Goal: Task Accomplishment & Management: Use online tool/utility

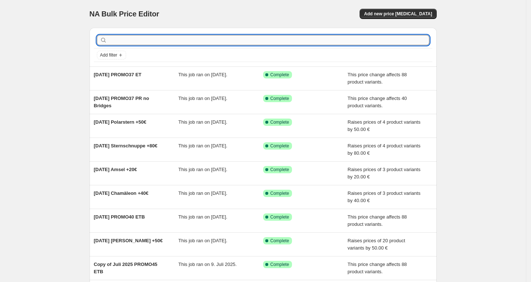
click at [409, 42] on input "text" at bounding box center [269, 40] width 321 height 10
type input "et"
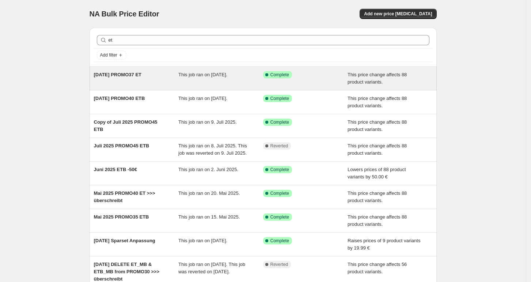
click at [138, 81] on div "[DATE] PROMO37 ET" at bounding box center [136, 78] width 85 height 15
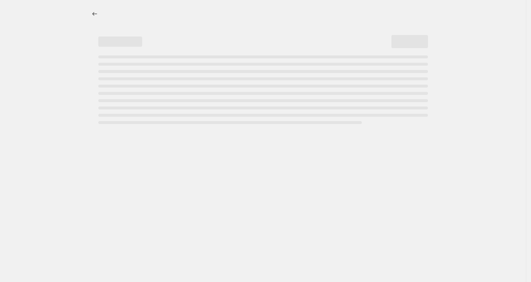
select select "pcap"
select select "no_change"
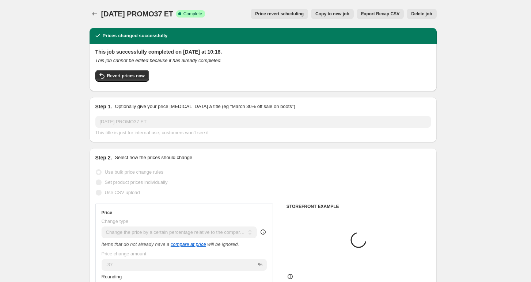
select select "tag"
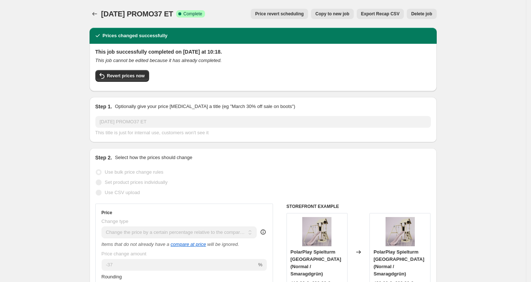
click at [342, 15] on span "Copy to new job" at bounding box center [332, 14] width 34 height 6
select select "pcap"
select select "no_change"
select select "tag"
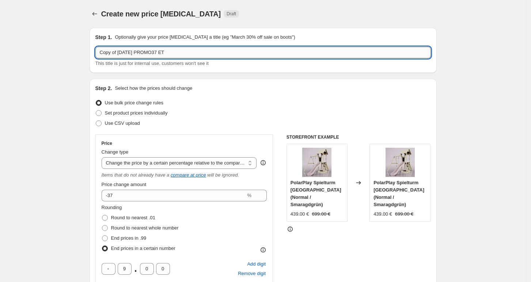
click at [221, 50] on input "Copy of [DATE] PROMO37 ET" at bounding box center [262, 53] width 335 height 12
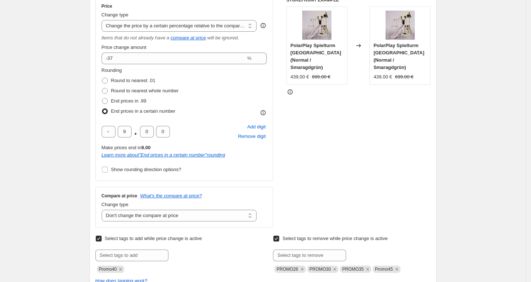
scroll to position [138, 0]
type input "[DATE] ET -50€"
click at [224, 23] on select "Change the price to a certain amount Change the price by a certain amount Chang…" at bounding box center [179, 25] width 155 height 12
select select "by"
click at [104, 19] on select "Change the price to a certain amount Change the price by a certain amount Chang…" at bounding box center [179, 25] width 155 height 12
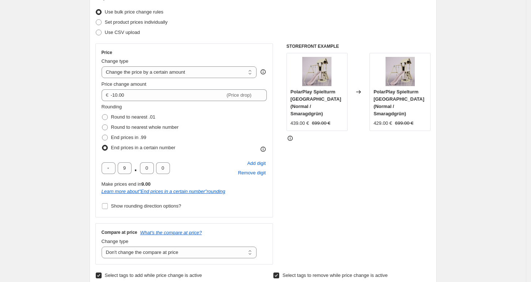
scroll to position [94, 0]
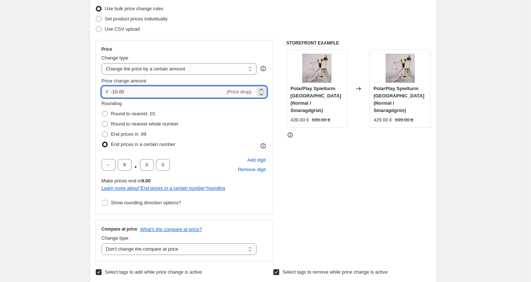
click at [182, 88] on input "-10.00" at bounding box center [168, 92] width 114 height 12
type input "-50.00"
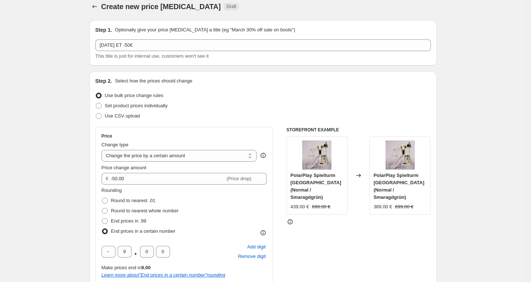
scroll to position [11, 0]
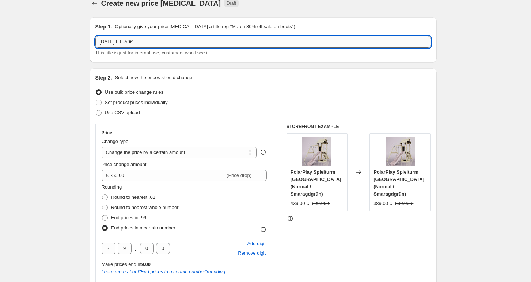
click at [224, 37] on input "[DATE] ET -50€" at bounding box center [262, 42] width 335 height 12
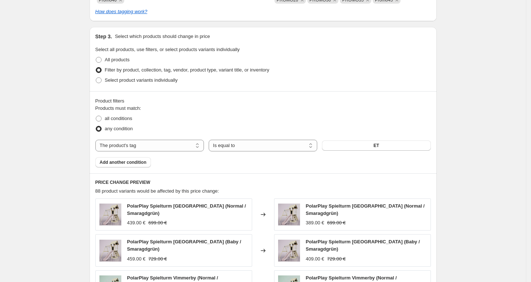
scroll to position [409, 0]
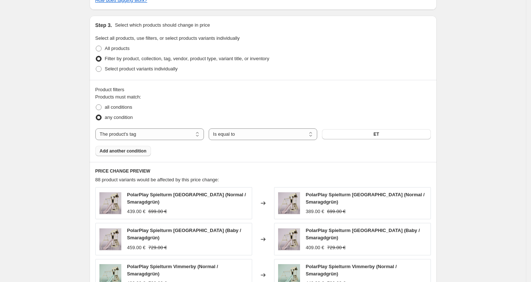
type input "[DATE] ET & PRH -50€"
click at [128, 152] on span "Add another condition" at bounding box center [123, 151] width 47 height 6
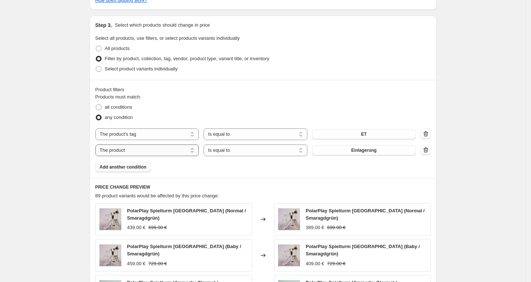
click at [133, 153] on select "The product The product's collection The product's tag The product's vendor The…" at bounding box center [147, 151] width 104 height 12
select select "tag"
click at [370, 148] on span "Active" at bounding box center [363, 151] width 13 height 6
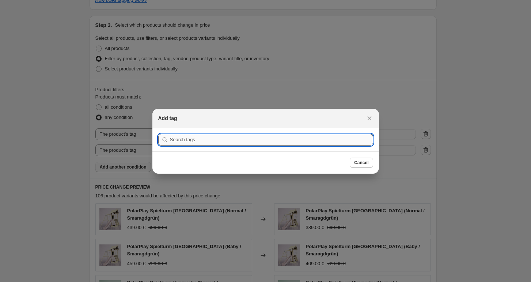
click at [312, 140] on input ":r4r:" at bounding box center [271, 140] width 203 height 12
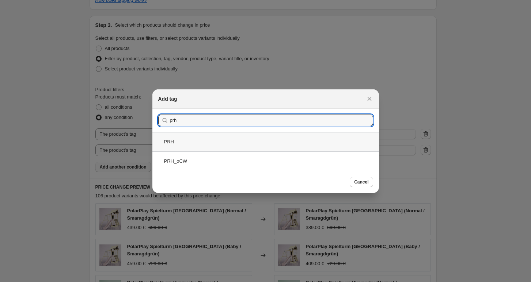
type input "prh"
click at [297, 144] on div "PRH" at bounding box center [265, 141] width 227 height 19
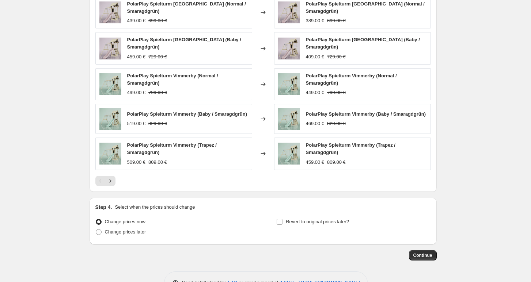
scroll to position [617, 0]
click at [134, 231] on span "Change prices later" at bounding box center [125, 231] width 41 height 5
click at [96, 229] on input "Change prices later" at bounding box center [96, 229] width 0 height 0
radio input "true"
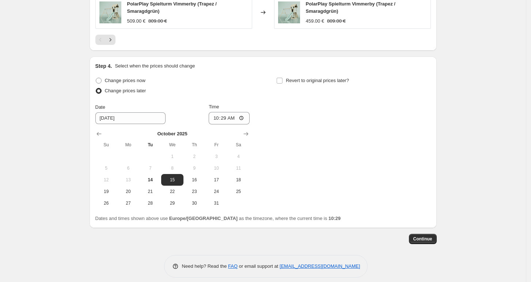
scroll to position [761, 0]
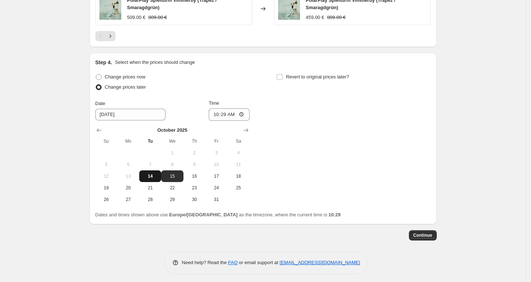
click at [153, 174] on span "14" at bounding box center [150, 177] width 16 height 6
type input "[DATE]"
click at [229, 113] on input "10:29" at bounding box center [229, 115] width 41 height 12
type input "14:00"
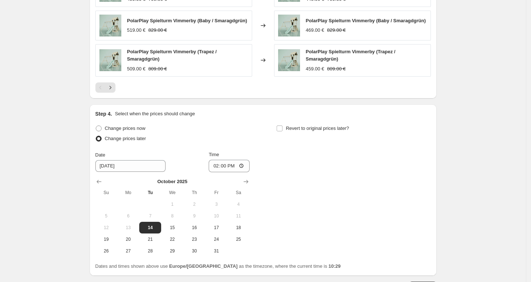
scroll to position [586, 0]
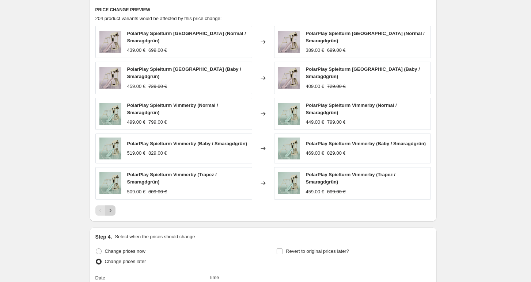
click at [115, 209] on button "Next" at bounding box center [110, 211] width 10 height 10
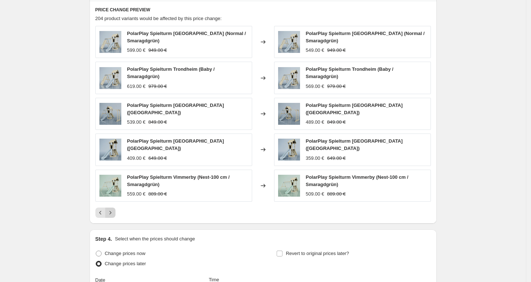
click at [114, 209] on icon "Next" at bounding box center [110, 212] width 7 height 7
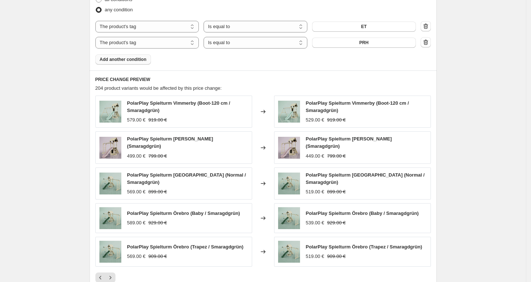
scroll to position [756, 0]
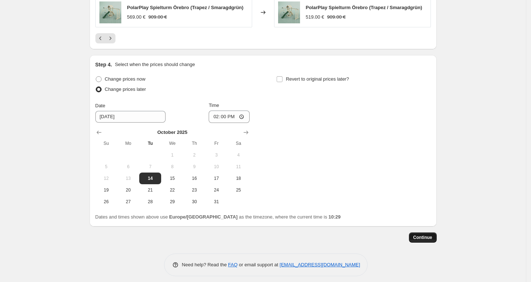
click at [424, 235] on span "Continue" at bounding box center [422, 238] width 19 height 6
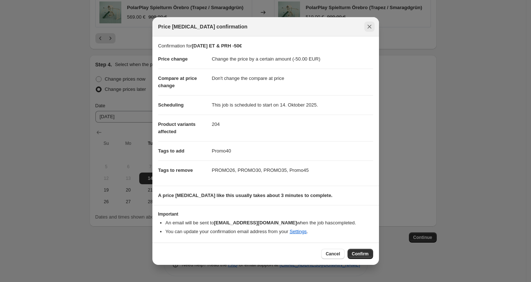
click at [368, 28] on icon "Close" at bounding box center [369, 27] width 4 height 4
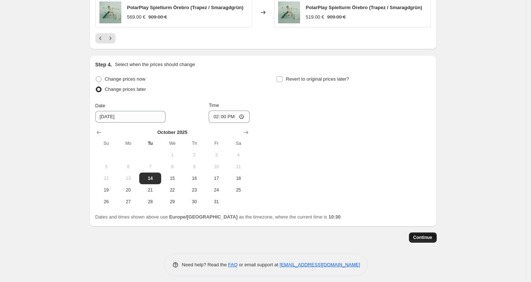
click at [426, 235] on span "Continue" at bounding box center [422, 238] width 19 height 6
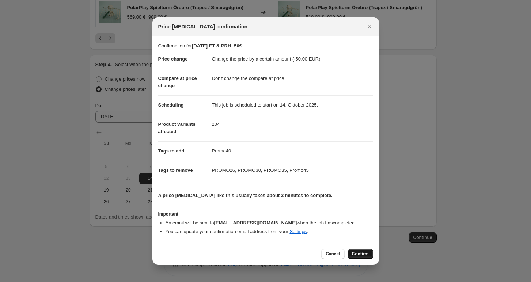
click at [358, 252] on span "Confirm" at bounding box center [360, 254] width 17 height 6
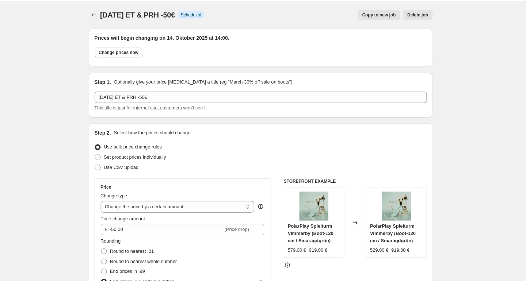
scroll to position [756, 0]
